Goal: Use online tool/utility: Utilize a website feature to perform a specific function

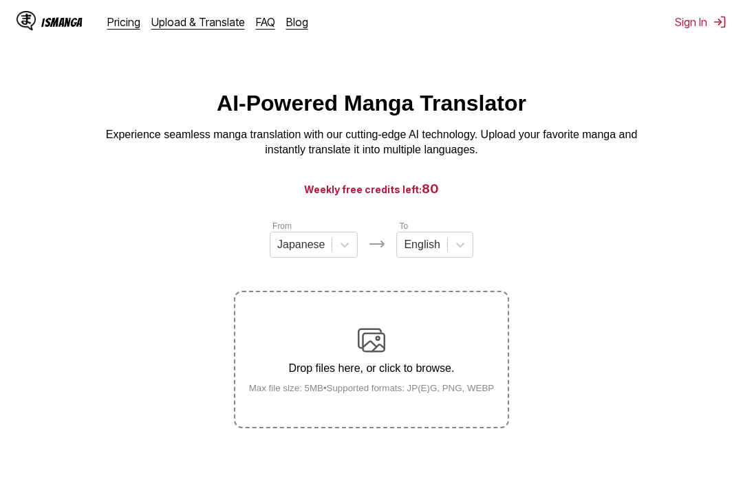
click at [470, 347] on div "Drop files here, or click to browse. Max file size: 5MB • Supported formats: JP…" at bounding box center [372, 360] width 268 height 67
click at [0, 0] on input "Drop files here, or click to browse. Max file size: 5MB • Supported formats: JP…" at bounding box center [0, 0] width 0 height 0
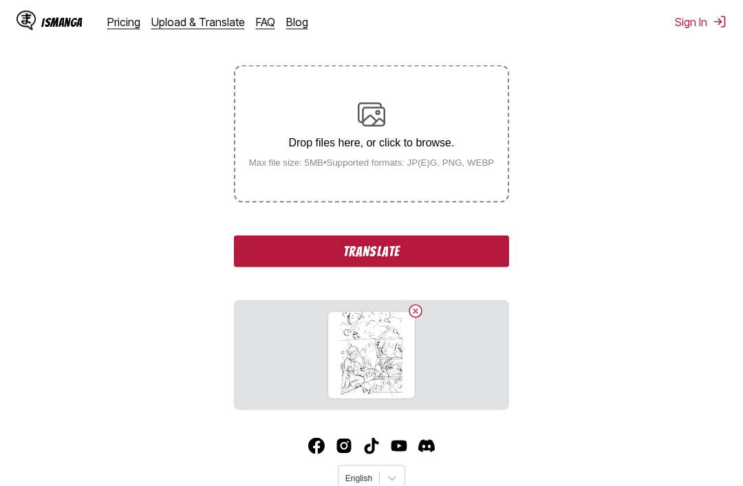
click at [499, 268] on button "Translate" at bounding box center [371, 252] width 275 height 32
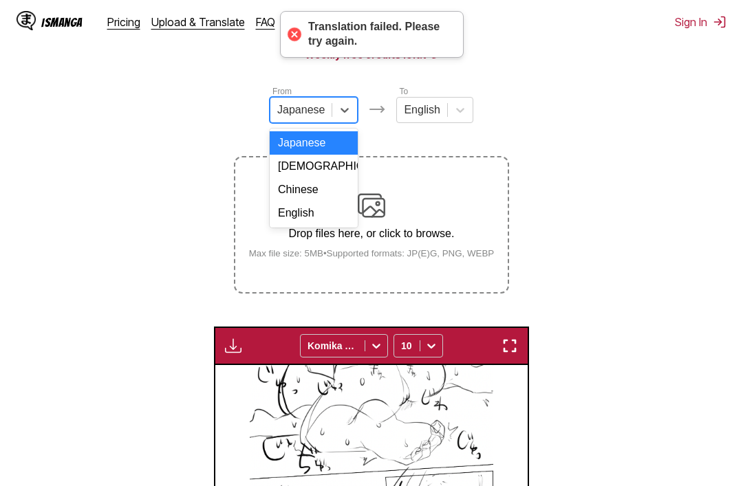
scroll to position [134, 0]
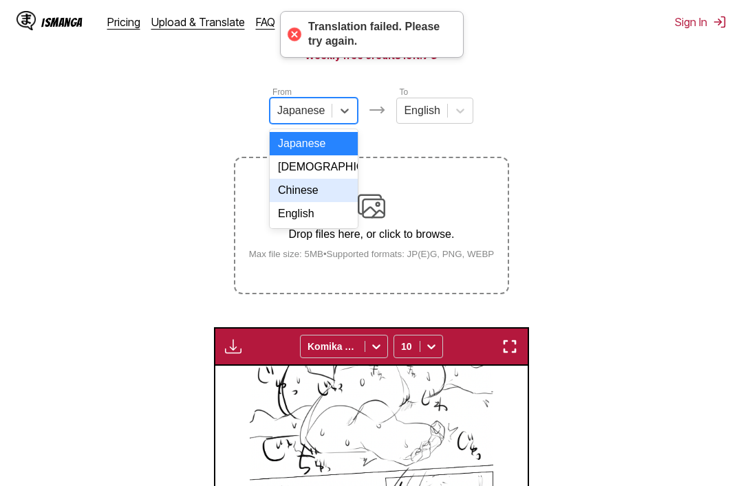
click at [340, 198] on div "Chinese" at bounding box center [314, 190] width 88 height 23
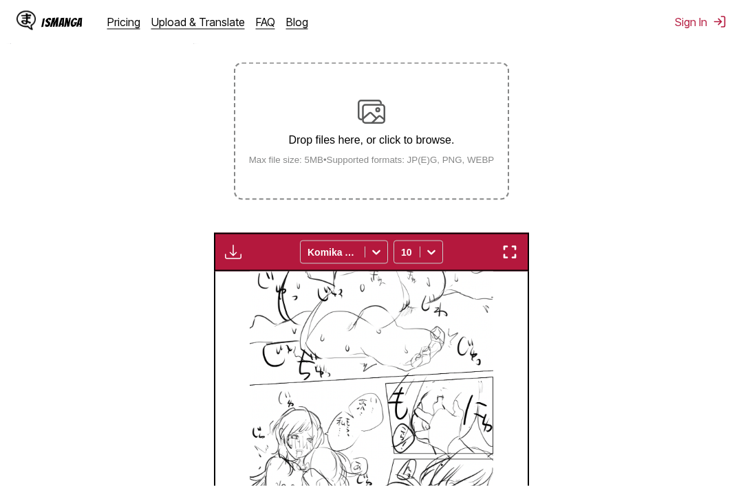
scroll to position [228, 0]
click at [442, 147] on p "Drop files here, or click to browse." at bounding box center [372, 140] width 268 height 12
click at [0, 0] on input "Drop files here, or click to browse. Max file size: 5MB • Supported formats: JP…" at bounding box center [0, 0] width 0 height 0
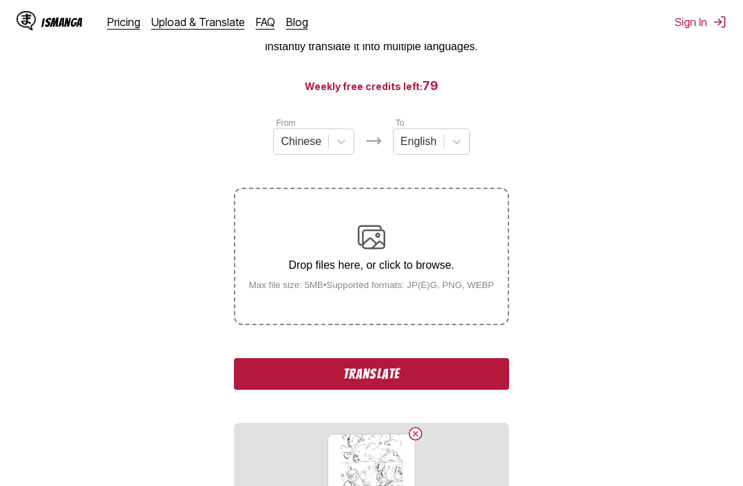
scroll to position [100, 0]
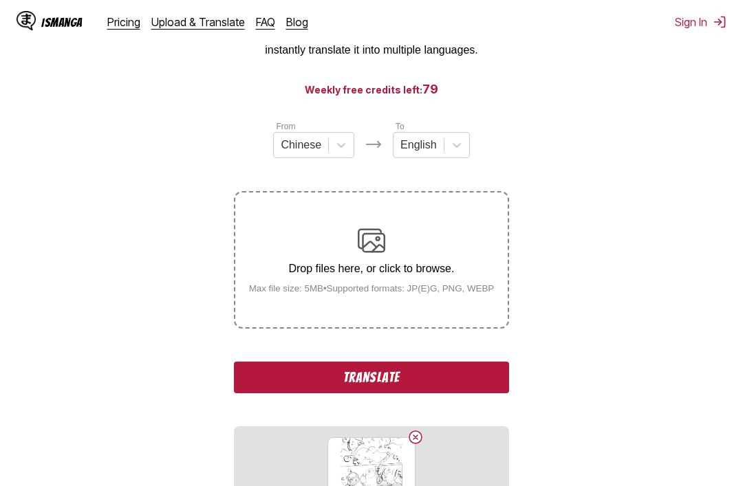
click at [501, 393] on button "Translate" at bounding box center [371, 378] width 275 height 32
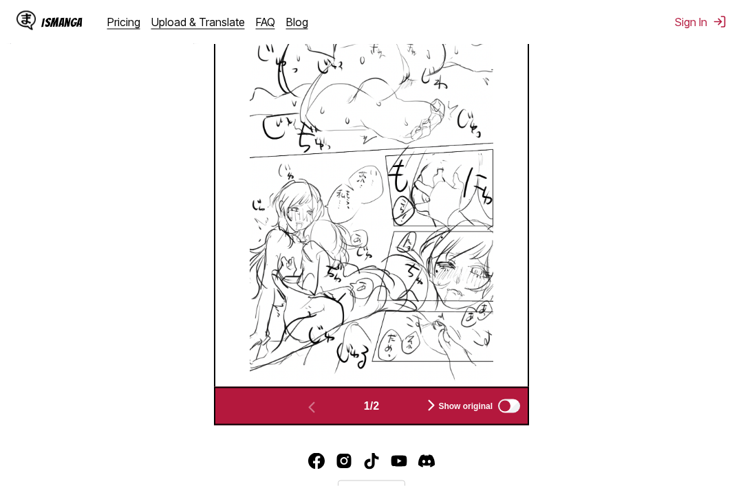
click at [440, 414] on img "button" at bounding box center [431, 406] width 17 height 17
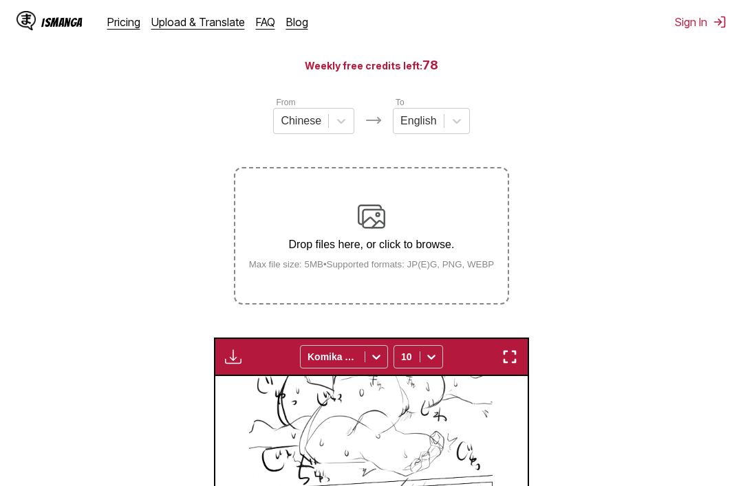
scroll to position [0, 0]
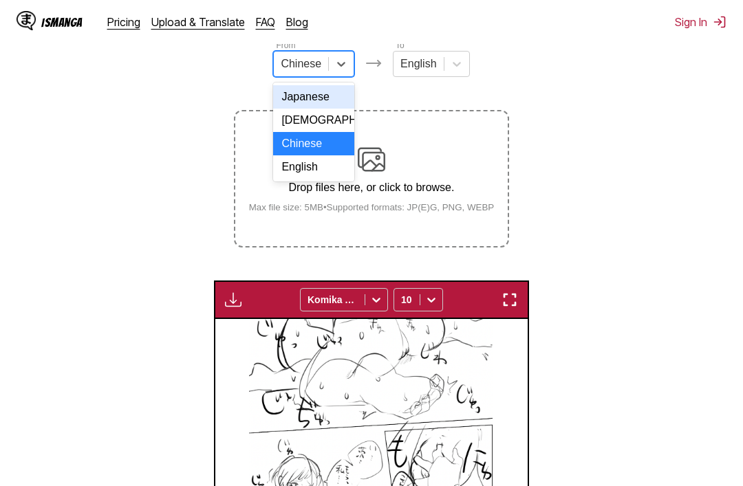
click at [550, 96] on section "From Japanese, 1 of 4. 4 results available. Use Up and Down to choose options, …" at bounding box center [371, 370] width 721 height 662
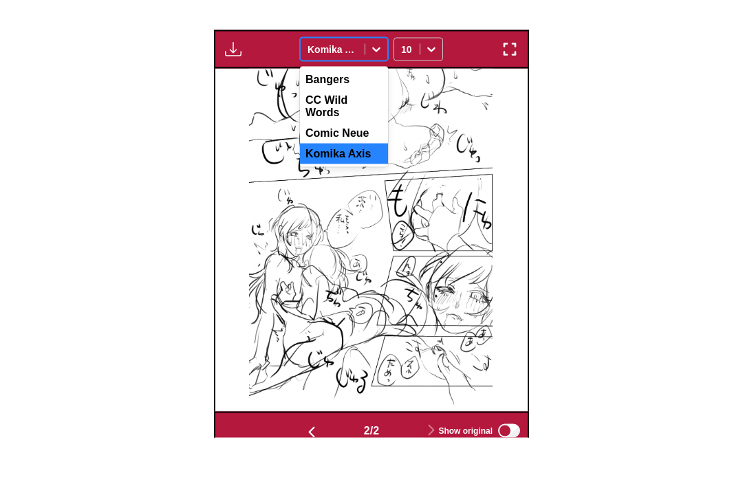
scroll to position [432, 0]
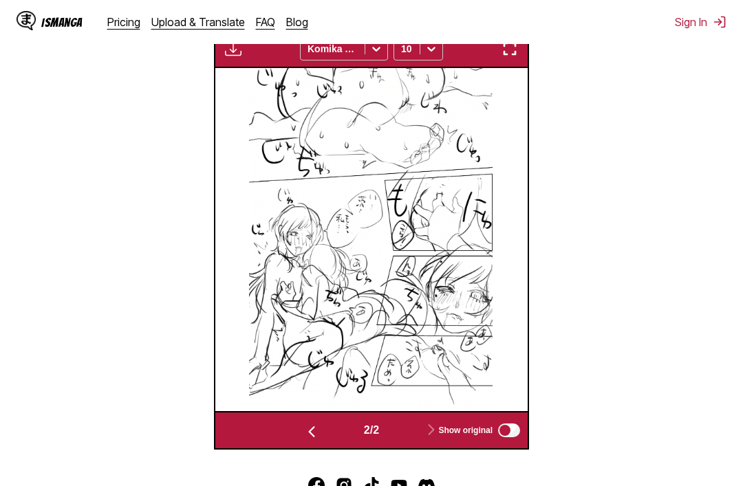
click at [693, 248] on section "From Chinese To English Drop files here, or click to browse. Max file size: 5MB…" at bounding box center [371, 118] width 721 height 662
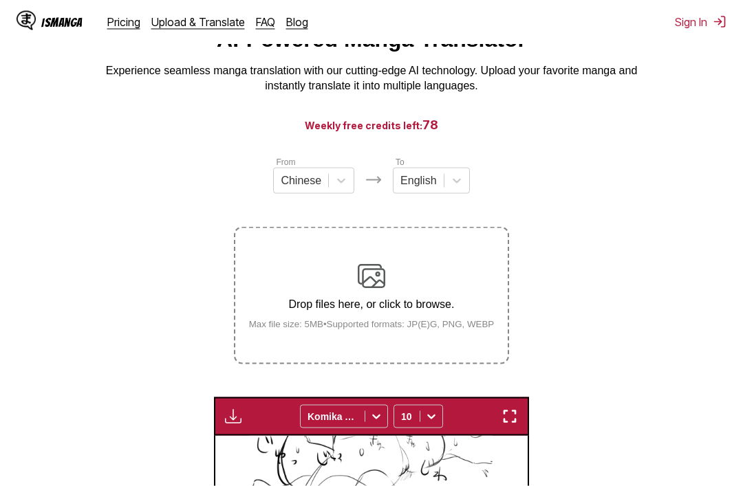
scroll to position [0, 0]
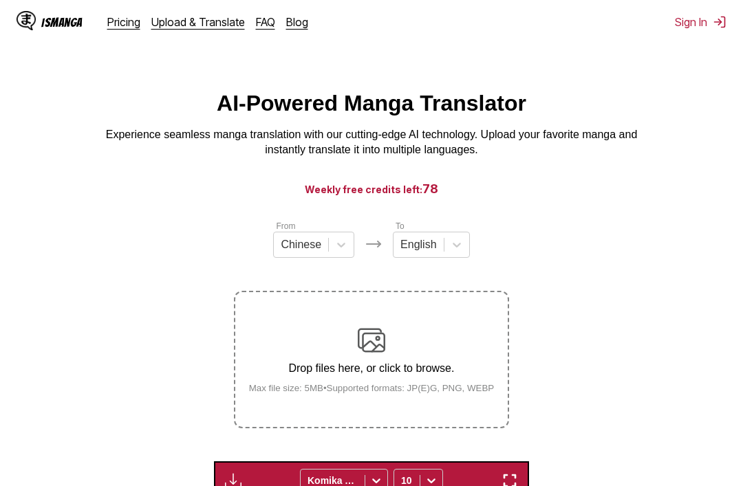
click at [475, 327] on label "Drop files here, or click to browse. Max file size: 5MB • Supported formats: JP…" at bounding box center [371, 359] width 272 height 135
click at [0, 0] on input "Drop files here, or click to browse. Max file size: 5MB • Supported formats: JP…" at bounding box center [0, 0] width 0 height 0
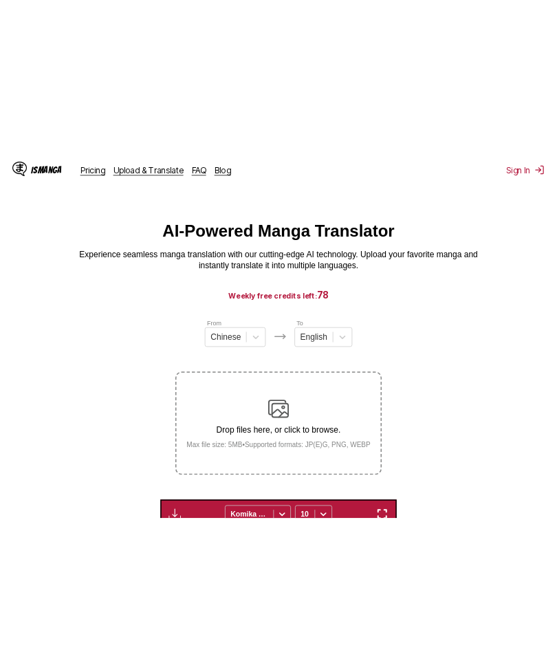
scroll to position [0, 485]
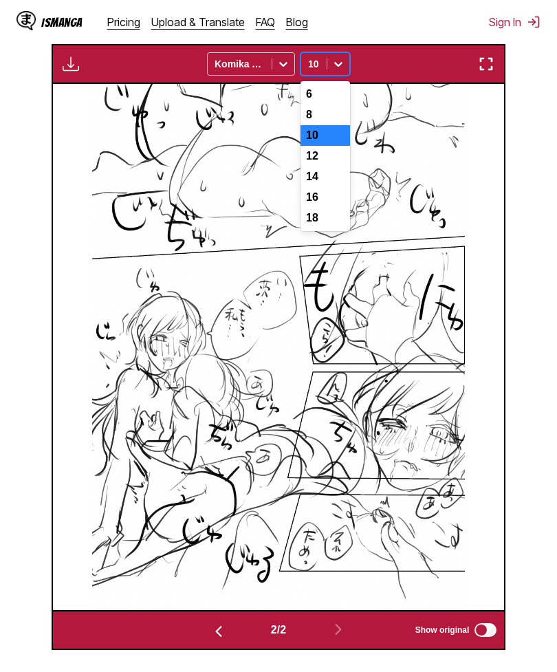
click at [332, 105] on div "6" at bounding box center [326, 94] width 50 height 21
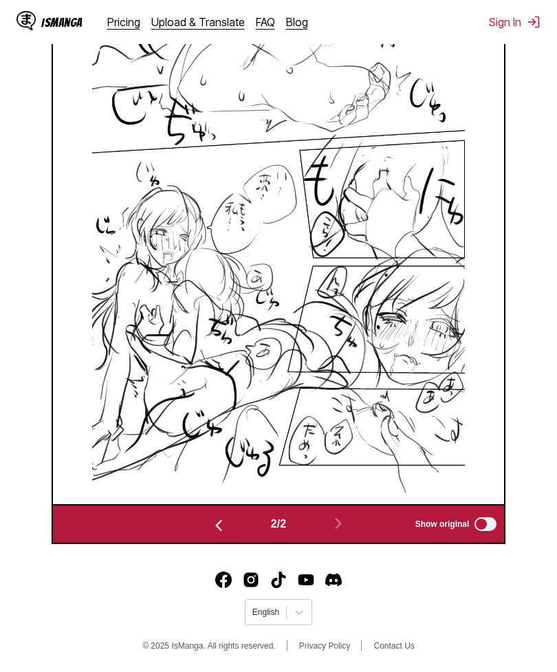
scroll to position [542, 0]
click at [465, 338] on img at bounding box center [278, 241] width 373 height 526
click at [465, 335] on img at bounding box center [278, 241] width 373 height 526
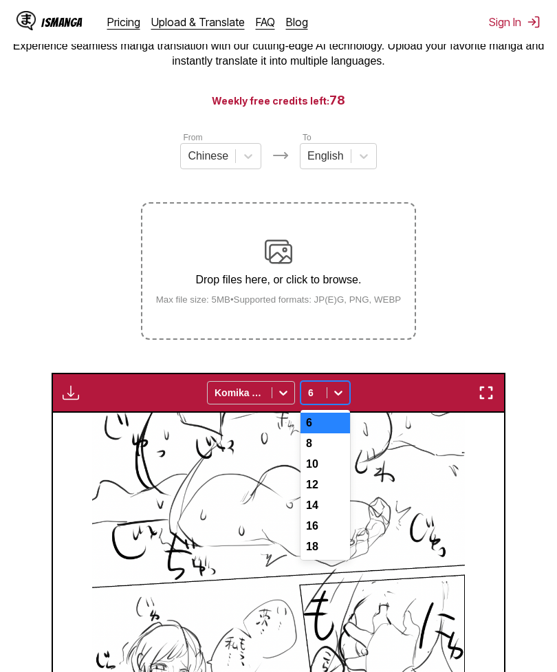
scroll to position [89, 0]
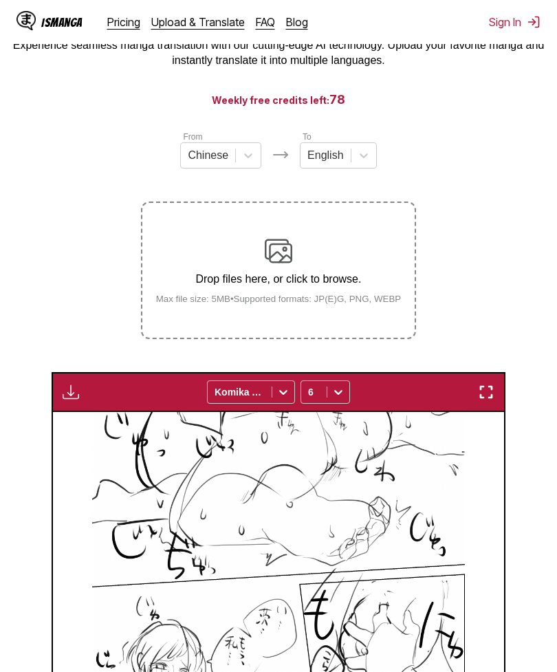
click at [359, 241] on label "Drop files here, or click to browse. Max file size: 5MB • Supported formats: JP…" at bounding box center [278, 270] width 272 height 135
click at [0, 0] on input "Drop files here, or click to browse. Max file size: 5MB • Supported formats: JP…" at bounding box center [0, 0] width 0 height 0
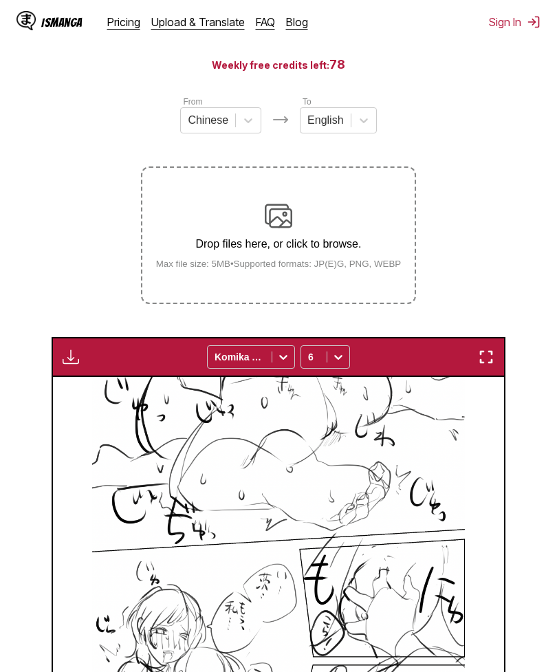
scroll to position [125, 0]
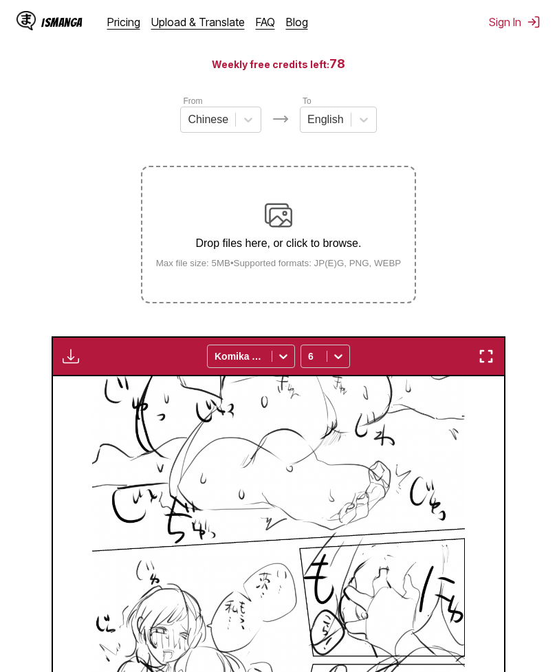
click at [465, 486] on img at bounding box center [278, 639] width 373 height 526
click at [353, 250] on p "Drop files here, or click to browse." at bounding box center [279, 243] width 268 height 12
click at [0, 0] on input "Drop files here, or click to browse. Max file size: 5MB • Supported formats: JP…" at bounding box center [0, 0] width 0 height 0
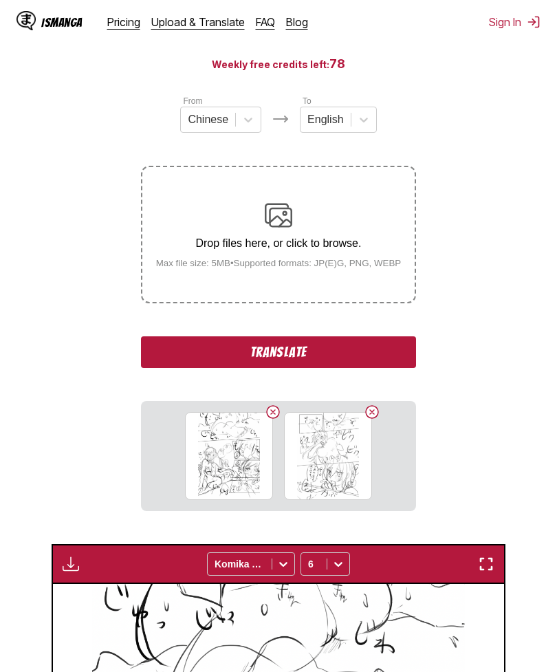
click at [402, 368] on button "Translate" at bounding box center [278, 352] width 275 height 32
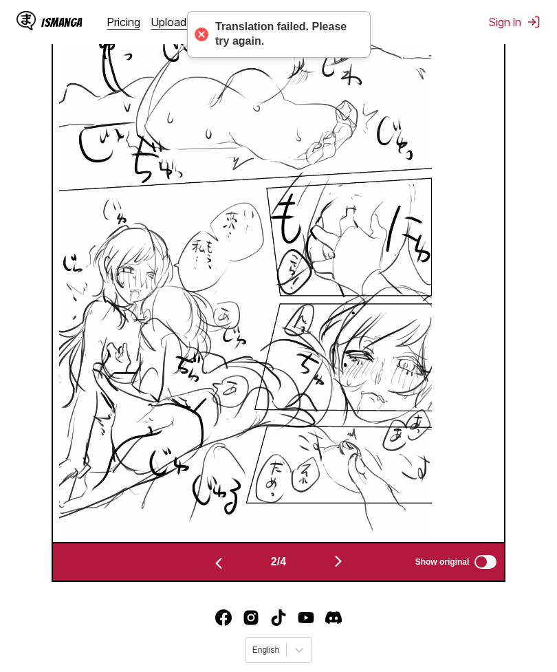
scroll to position [592, 0]
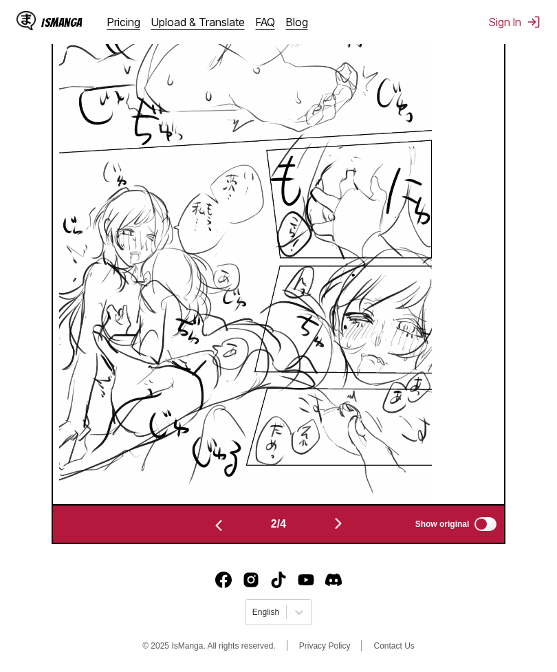
click at [346, 486] on img "button" at bounding box center [338, 523] width 17 height 17
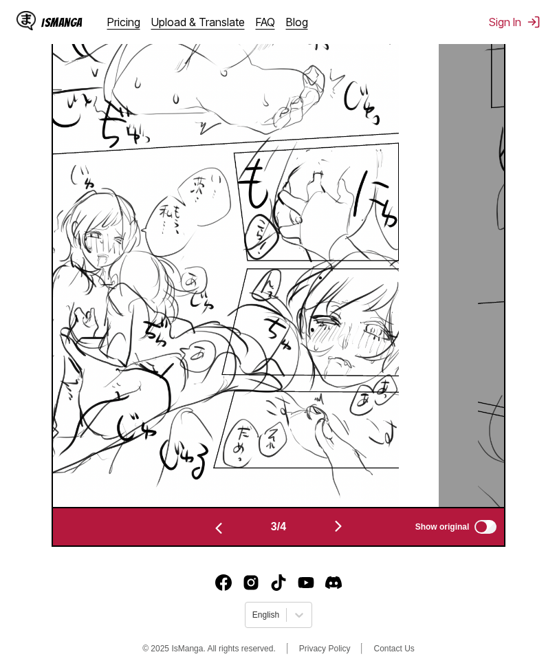
click at [347, 486] on img "button" at bounding box center [338, 526] width 17 height 17
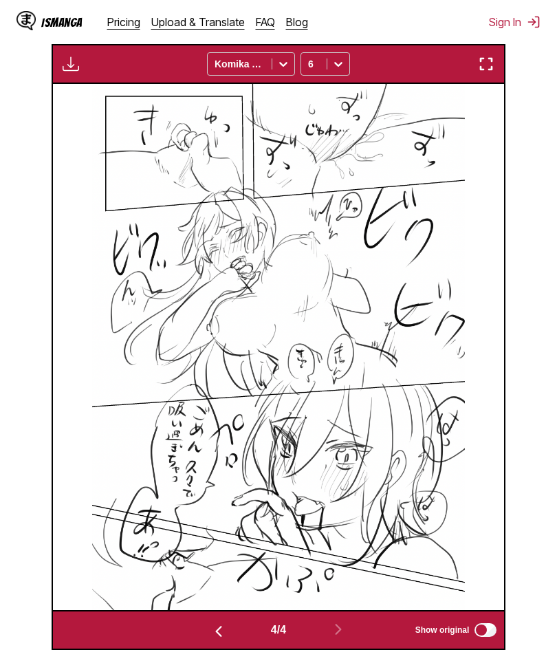
scroll to position [0, 1454]
click at [272, 353] on img at bounding box center [278, 347] width 373 height 526
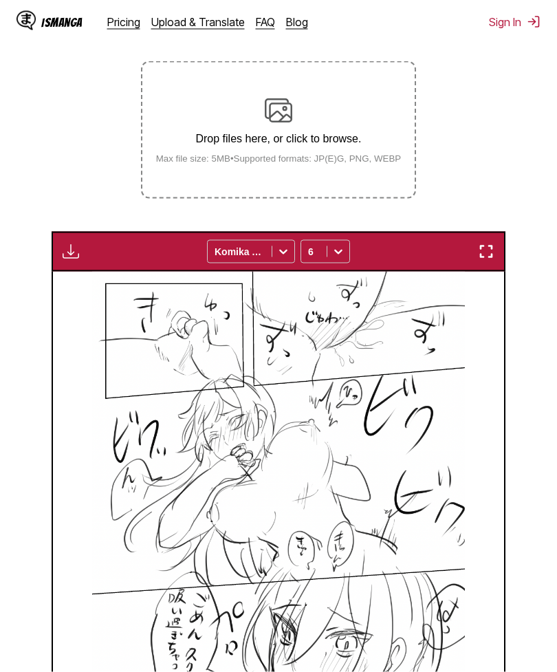
scroll to position [136, 0]
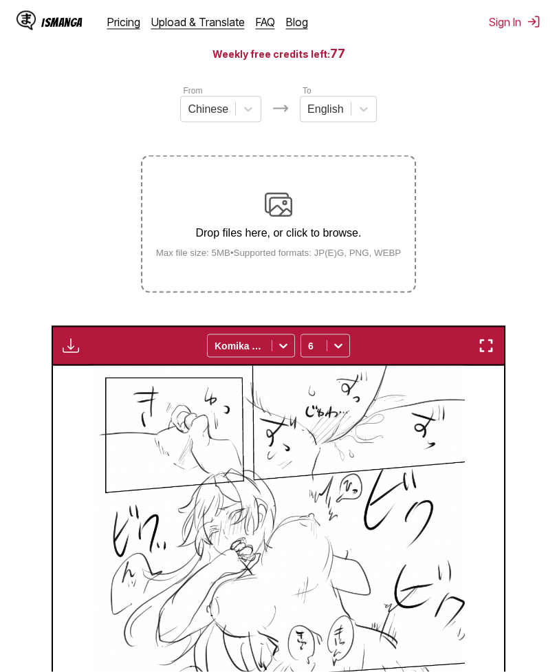
click at [319, 252] on div "Drop files here, or click to browse. Max file size: 5MB • Supported formats: JP…" at bounding box center [279, 224] width 268 height 67
click at [0, 0] on input "Drop files here, or click to browse. Max file size: 5MB • Supported formats: JP…" at bounding box center [0, 0] width 0 height 0
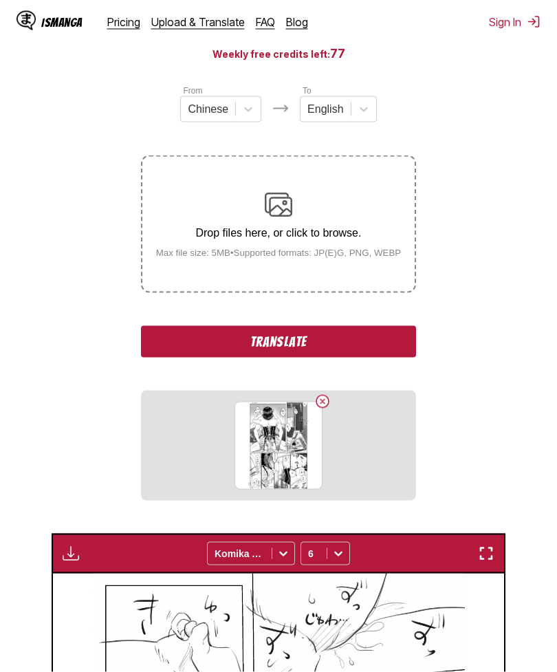
scroll to position [136, 0]
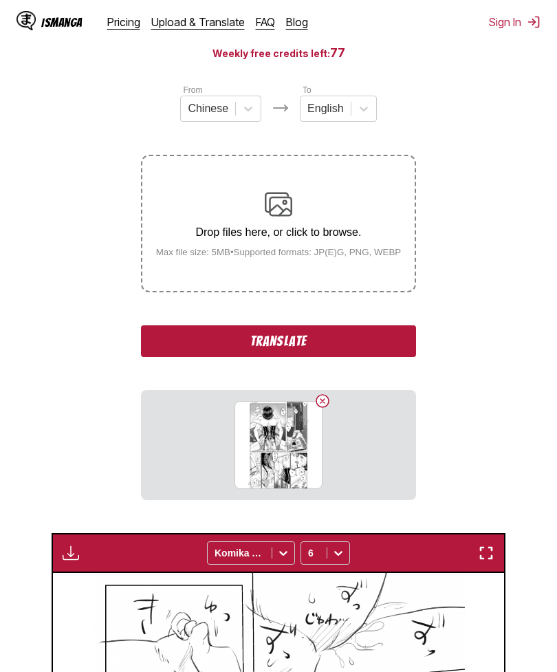
click at [319, 355] on button "Translate" at bounding box center [278, 341] width 275 height 32
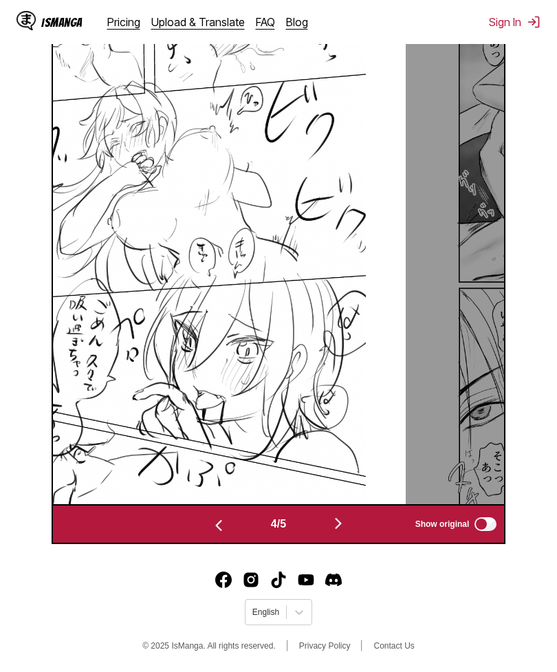
click at [347, 486] on img "button" at bounding box center [338, 523] width 17 height 17
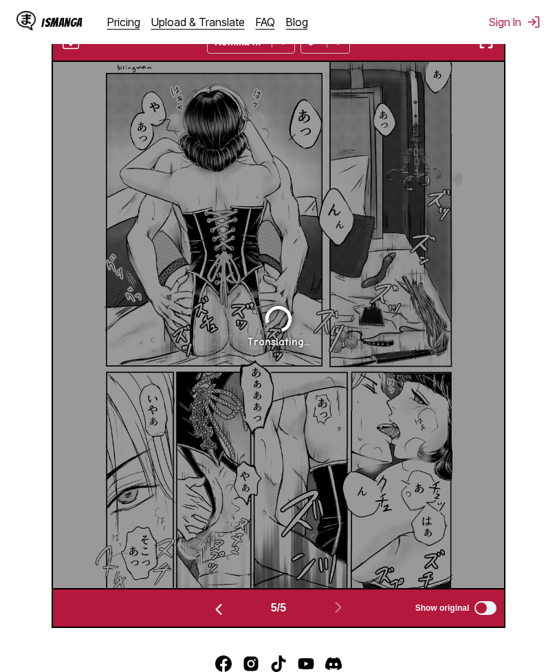
scroll to position [488, 0]
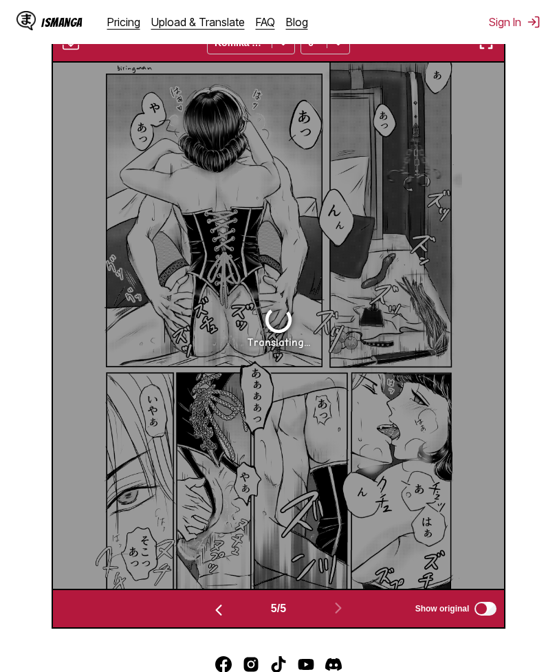
click at [351, 136] on div "Translating..." at bounding box center [279, 326] width 452 height 526
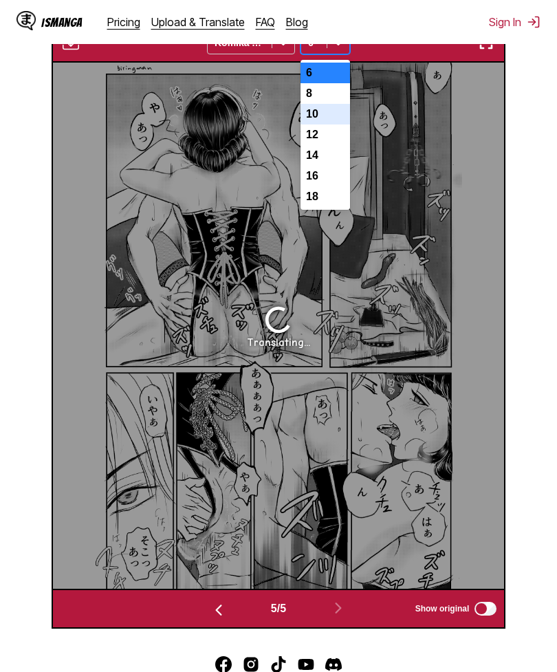
click at [335, 125] on div "10" at bounding box center [326, 114] width 50 height 21
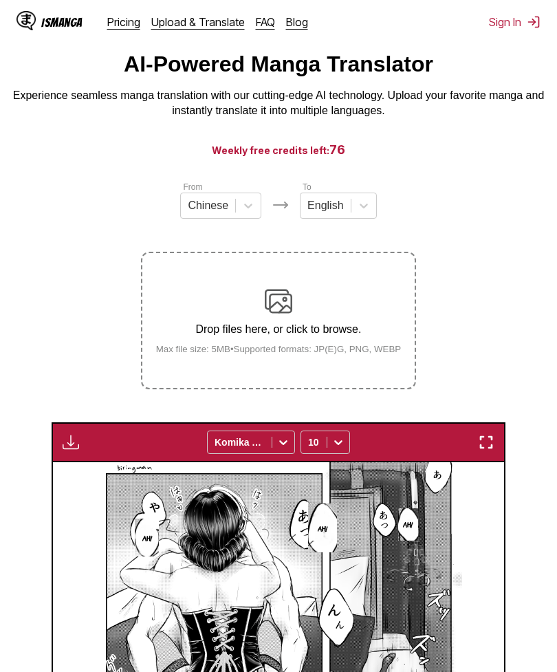
scroll to position [0, 0]
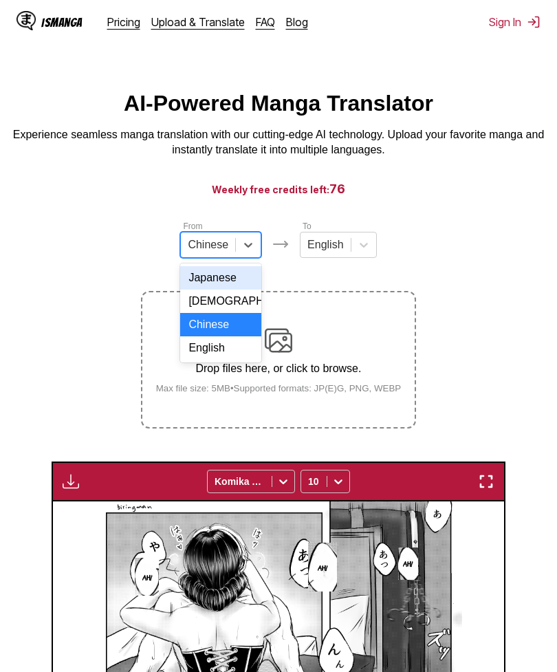
click at [234, 279] on div "Japanese" at bounding box center [220, 277] width 81 height 23
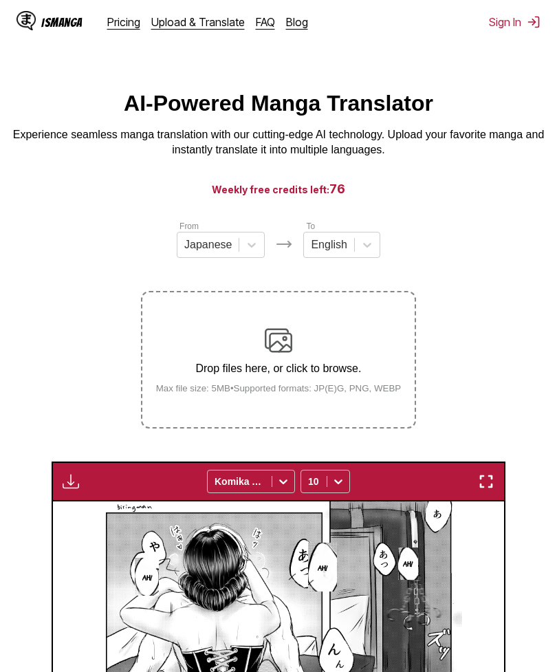
click at [279, 354] on img at bounding box center [279, 341] width 28 height 28
click at [0, 0] on input "Drop files here, or click to browse. Max file size: 5MB • Supported formats: JP…" at bounding box center [0, 0] width 0 height 0
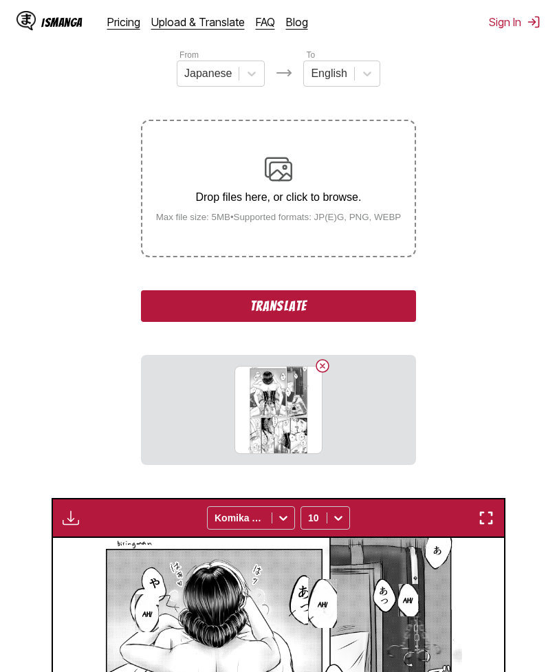
scroll to position [323, 0]
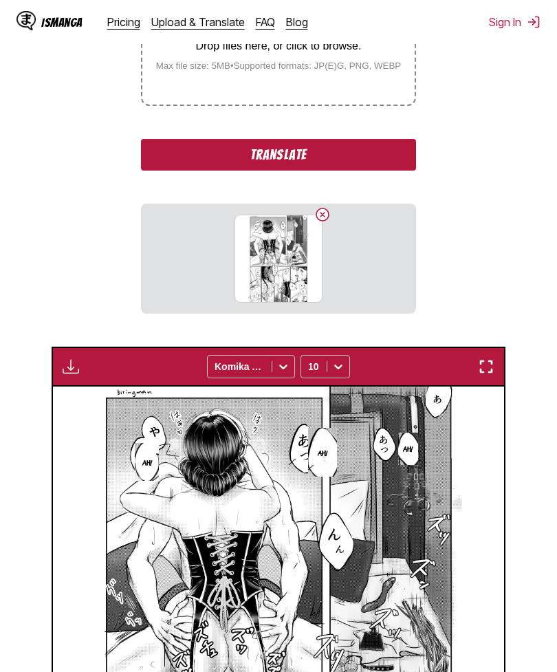
click at [400, 171] on button "Translate" at bounding box center [278, 155] width 275 height 32
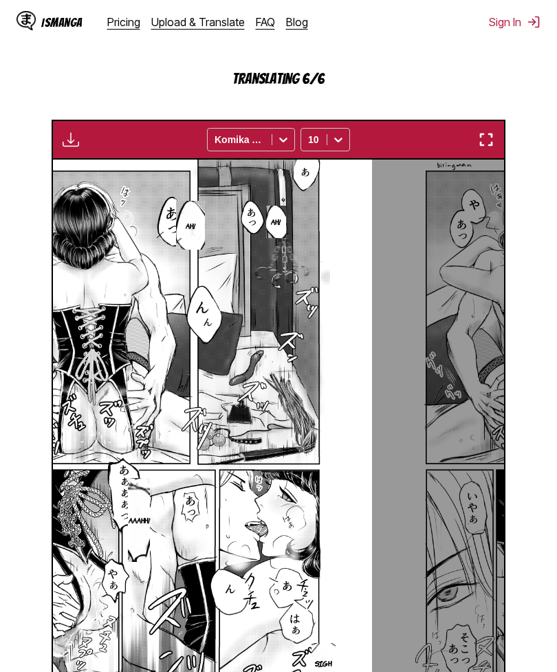
scroll to position [592, 0]
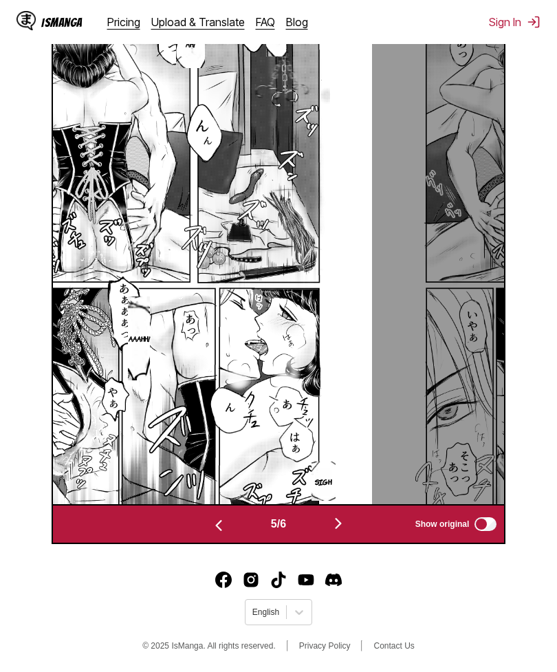
click at [347, 486] on img "button" at bounding box center [338, 523] width 17 height 17
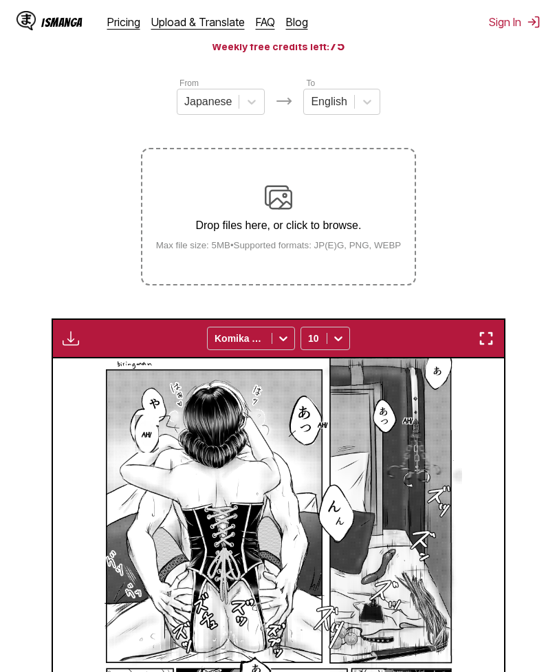
scroll to position [85, 0]
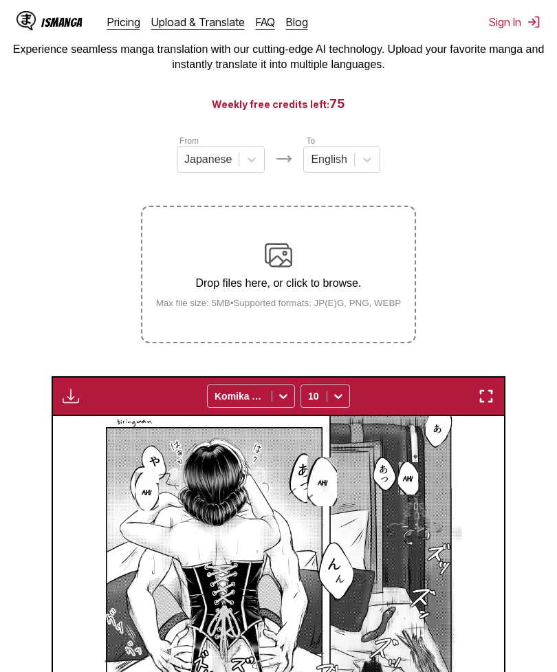
click at [363, 279] on div "Drop files here, or click to browse. Max file size: 5MB • Supported formats: JP…" at bounding box center [279, 274] width 268 height 67
click at [0, 0] on input "Drop files here, or click to browse. Max file size: 5MB • Supported formats: JP…" at bounding box center [0, 0] width 0 height 0
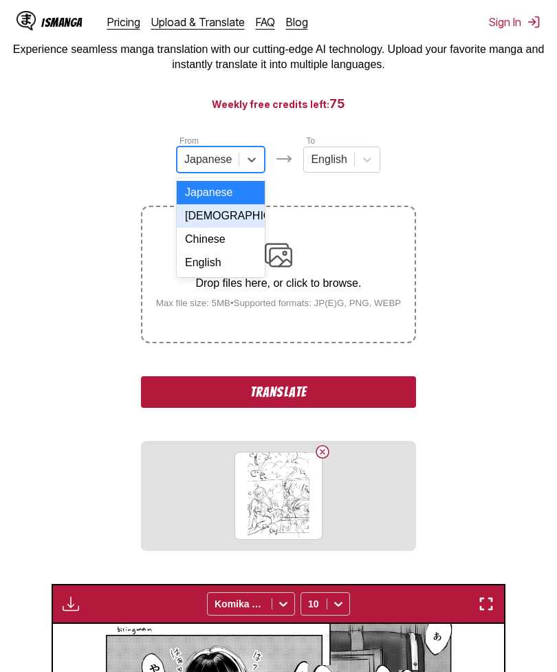
click at [244, 217] on div "[DEMOGRAPHIC_DATA]" at bounding box center [221, 215] width 88 height 23
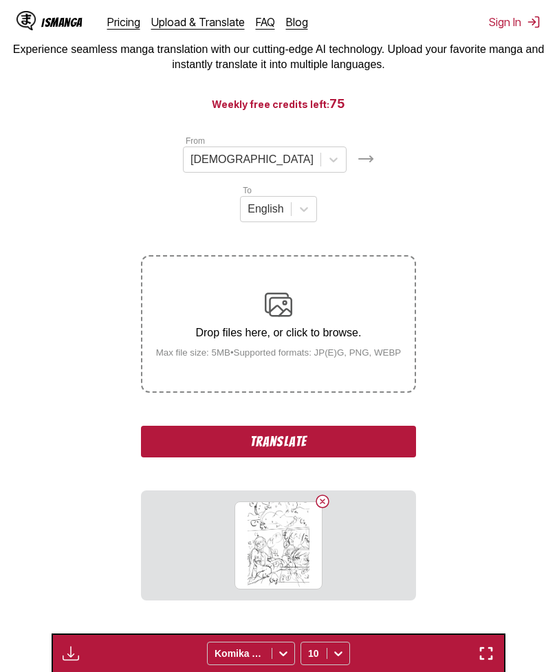
click at [347, 426] on button "Translate" at bounding box center [278, 442] width 275 height 32
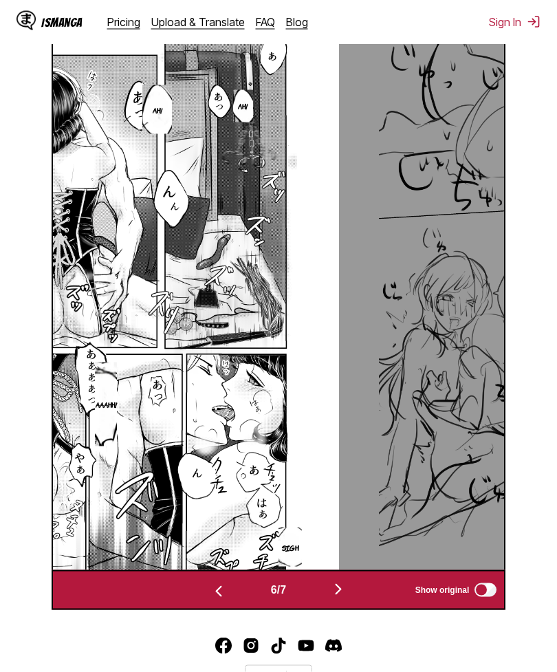
scroll to position [592, 0]
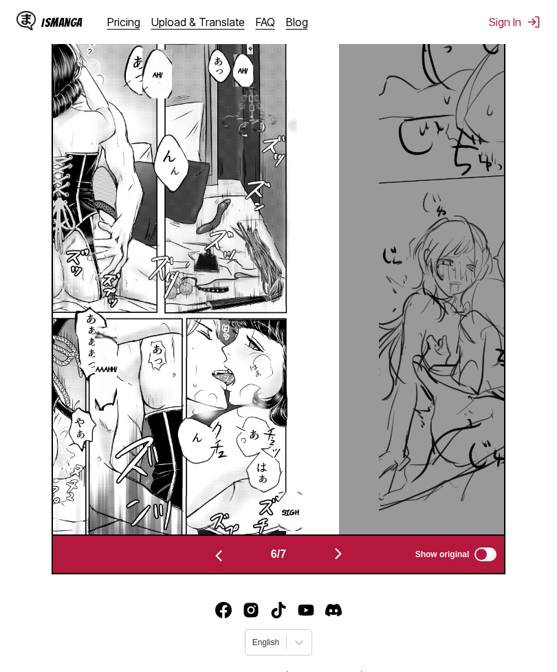
click at [347, 486] on img "button" at bounding box center [338, 553] width 17 height 17
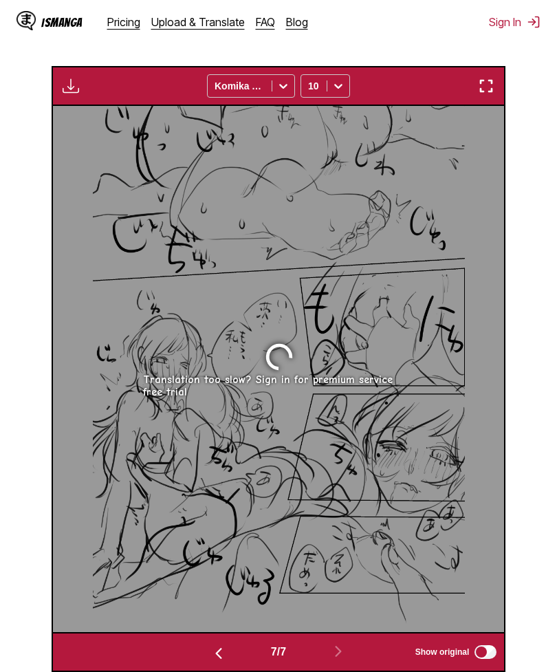
scroll to position [493, 0]
click at [502, 486] on div "Translation too slow? Sign in for premium service free trial" at bounding box center [279, 370] width 452 height 526
click at [535, 457] on section "From Korean To English Drop files here, or click to browse. Max file size: 5MB …" at bounding box center [278, 199] width 535 height 947
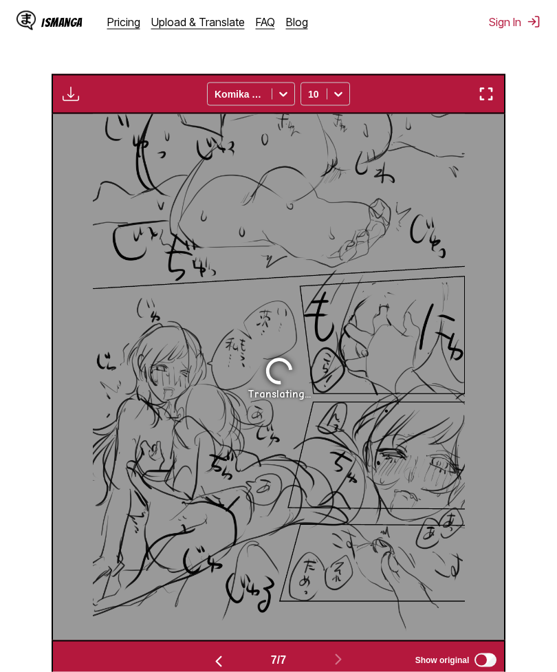
scroll to position [508, 0]
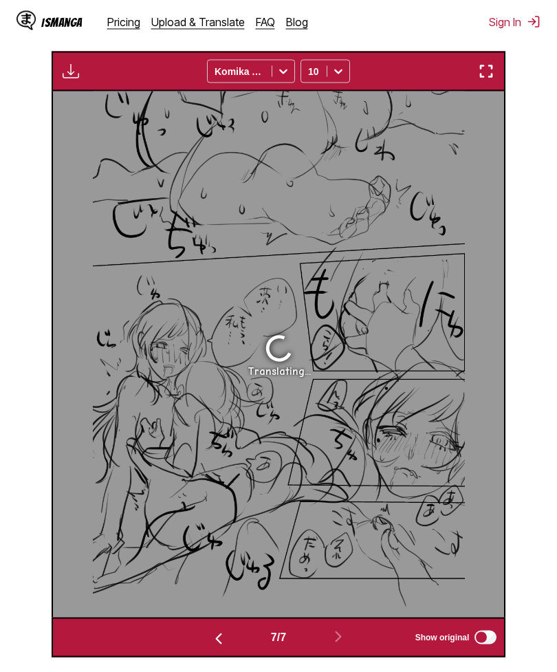
click at [503, 486] on div "Translating..." at bounding box center [279, 354] width 452 height 526
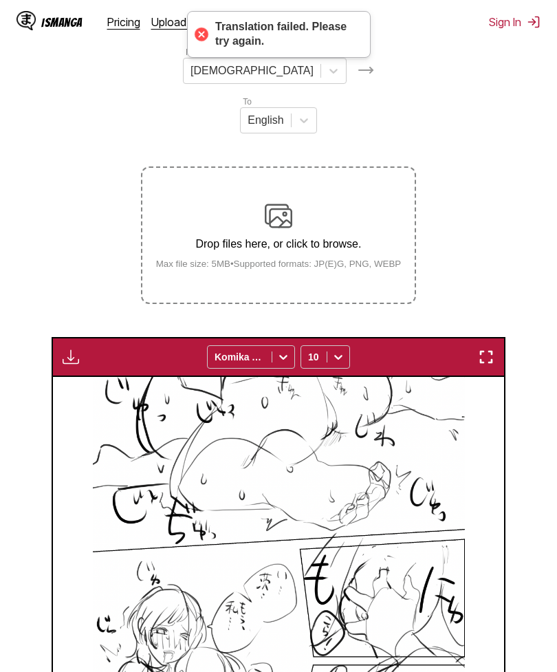
scroll to position [172, 0]
